Goal: Download file/media

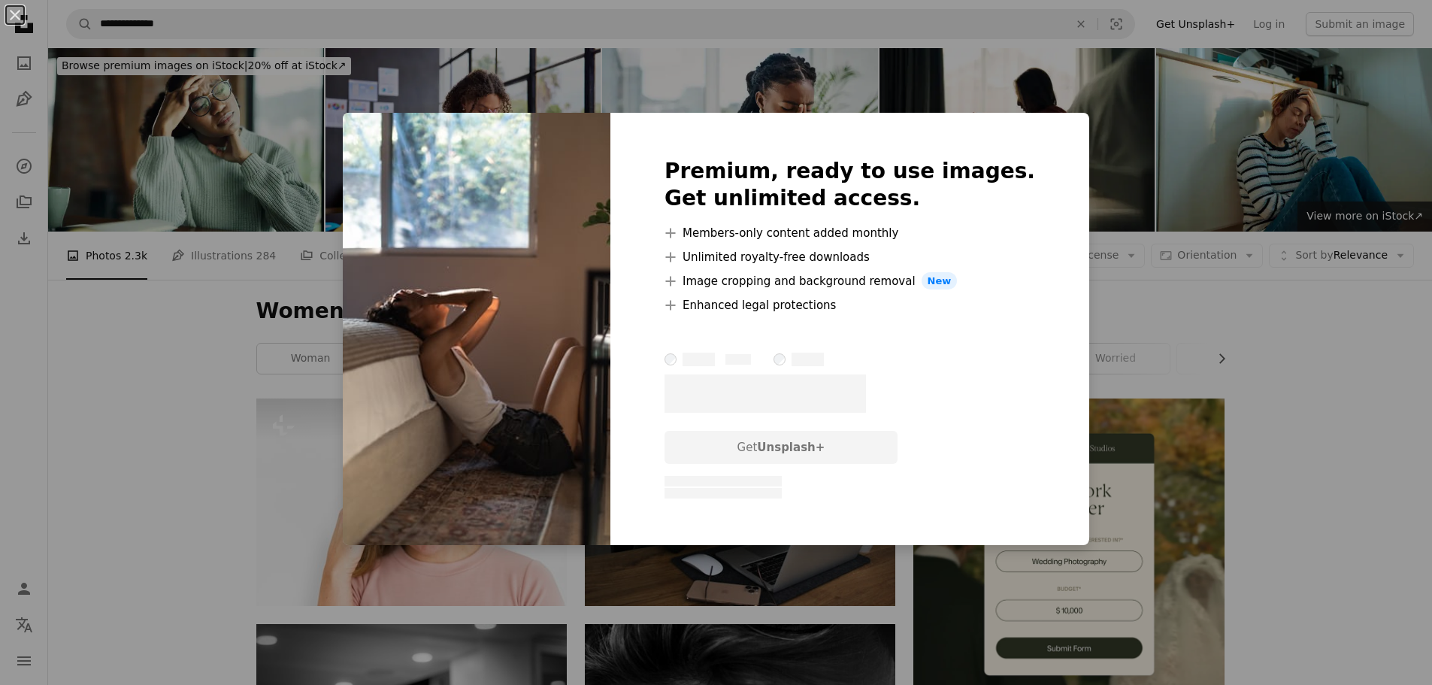
scroll to position [977, 0]
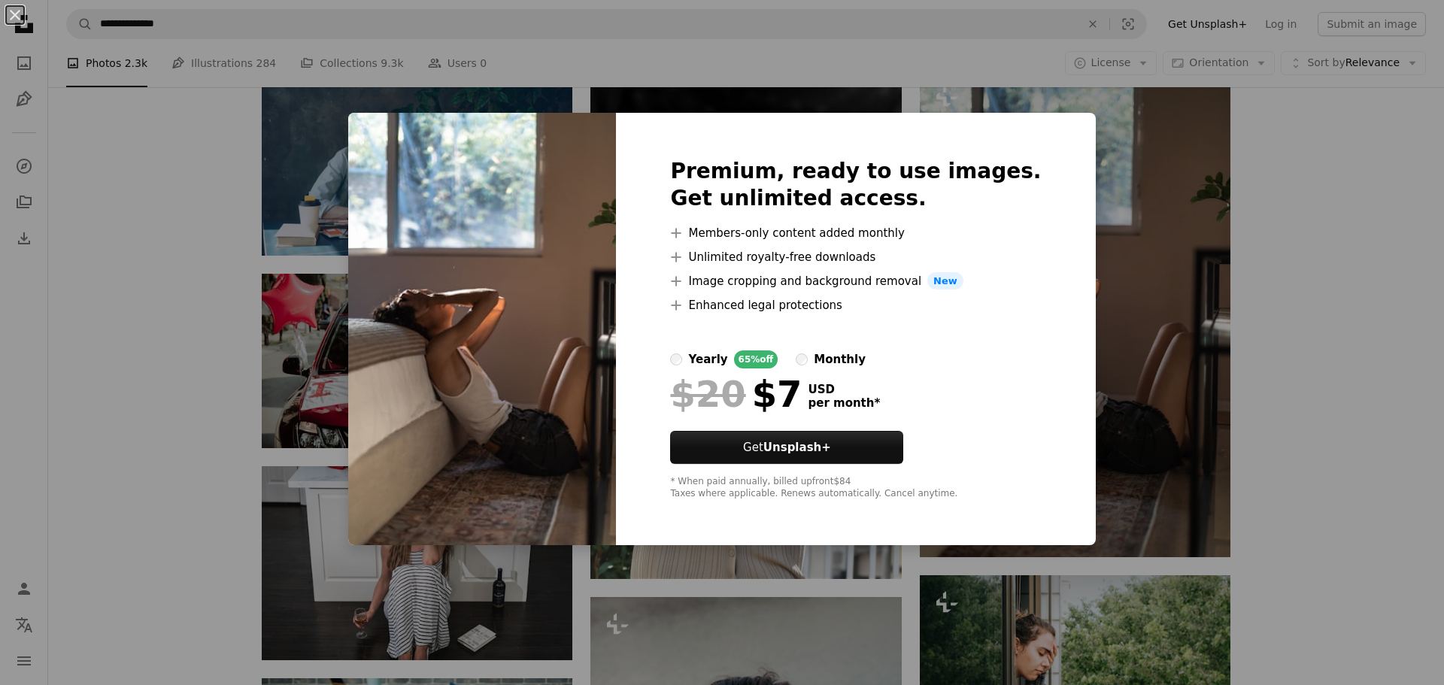
click at [1365, 226] on div "An X shape Premium, ready to use images. Get unlimited access. A plus sign Memb…" at bounding box center [722, 342] width 1444 height 685
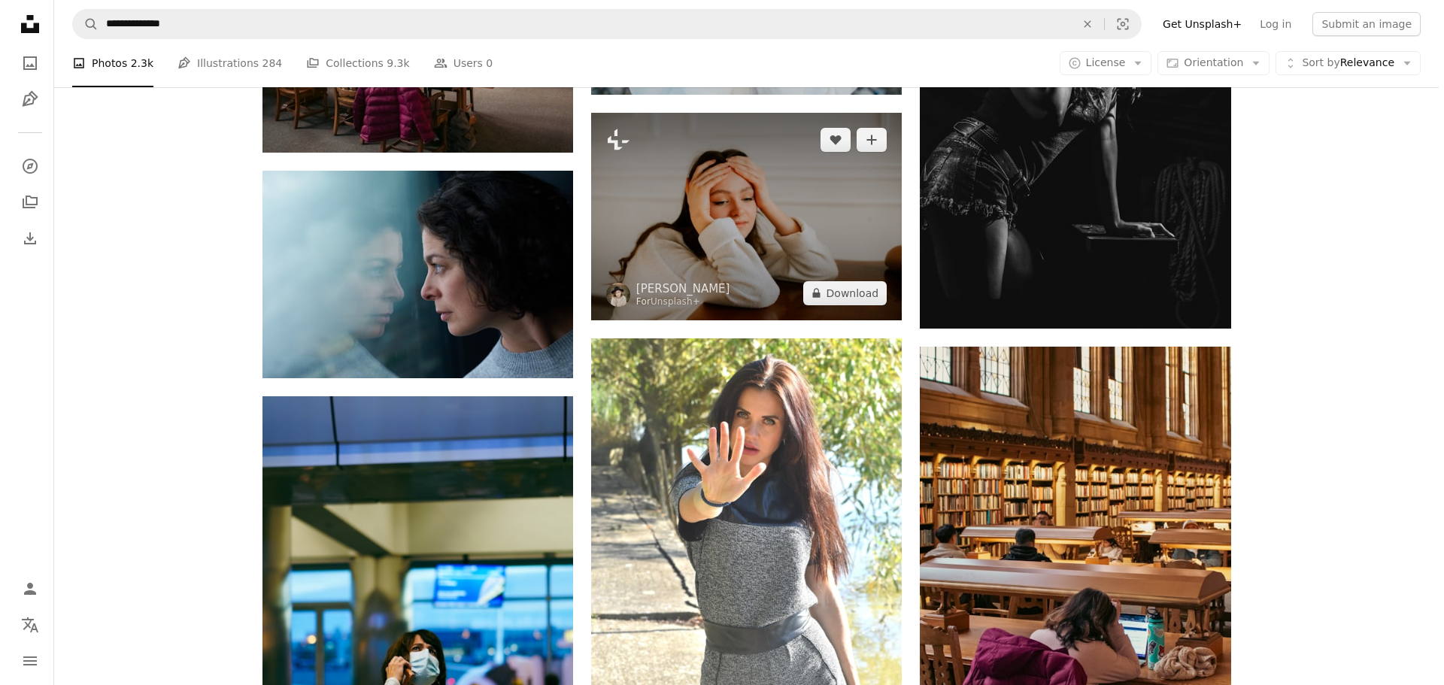
scroll to position [1880, 0]
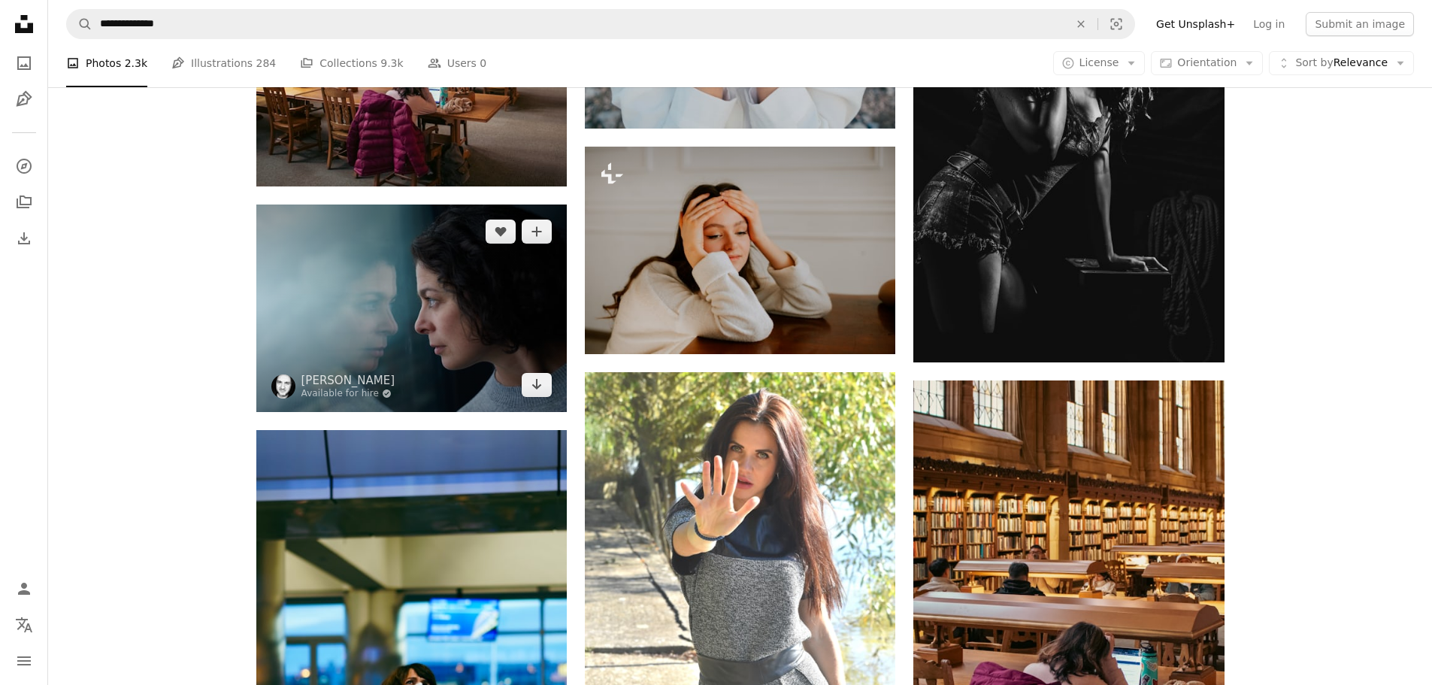
click at [362, 302] on img at bounding box center [411, 308] width 311 height 207
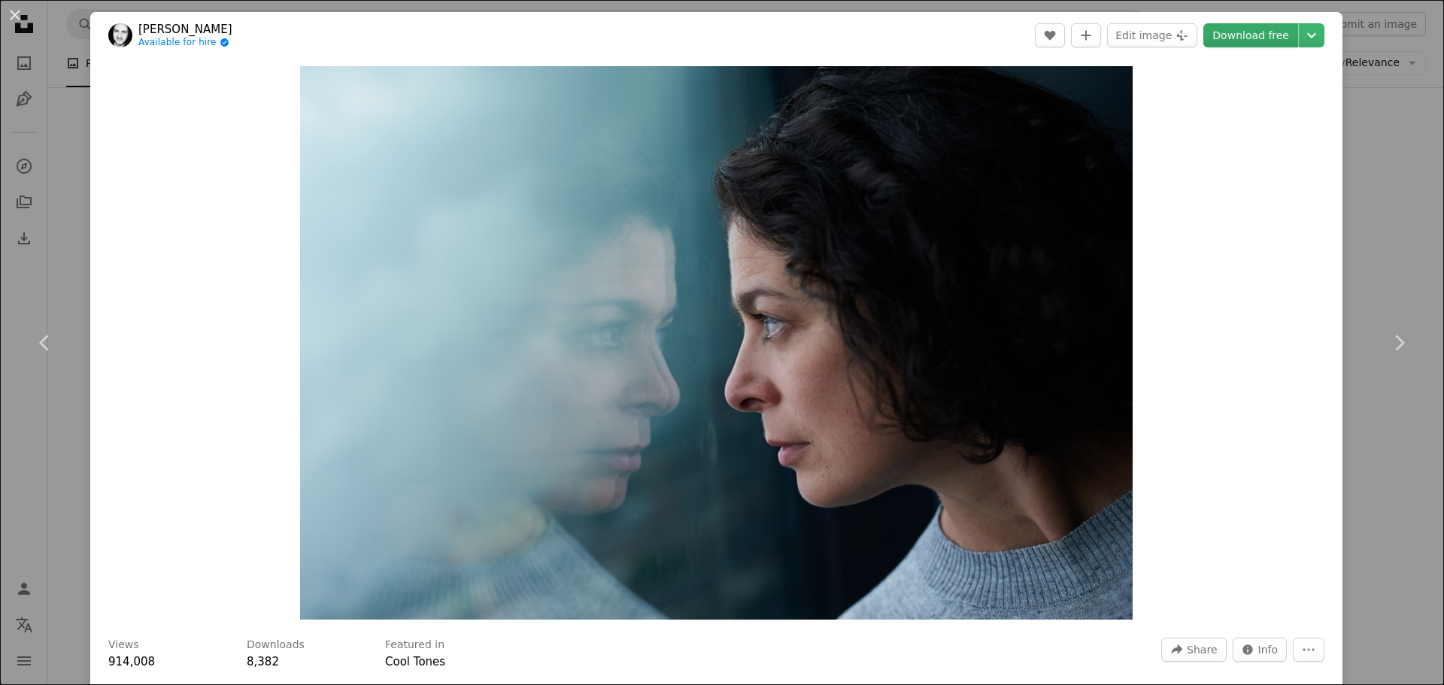
click at [1250, 44] on link "Download free" at bounding box center [1250, 35] width 95 height 24
